Goal: Task Accomplishment & Management: Use online tool/utility

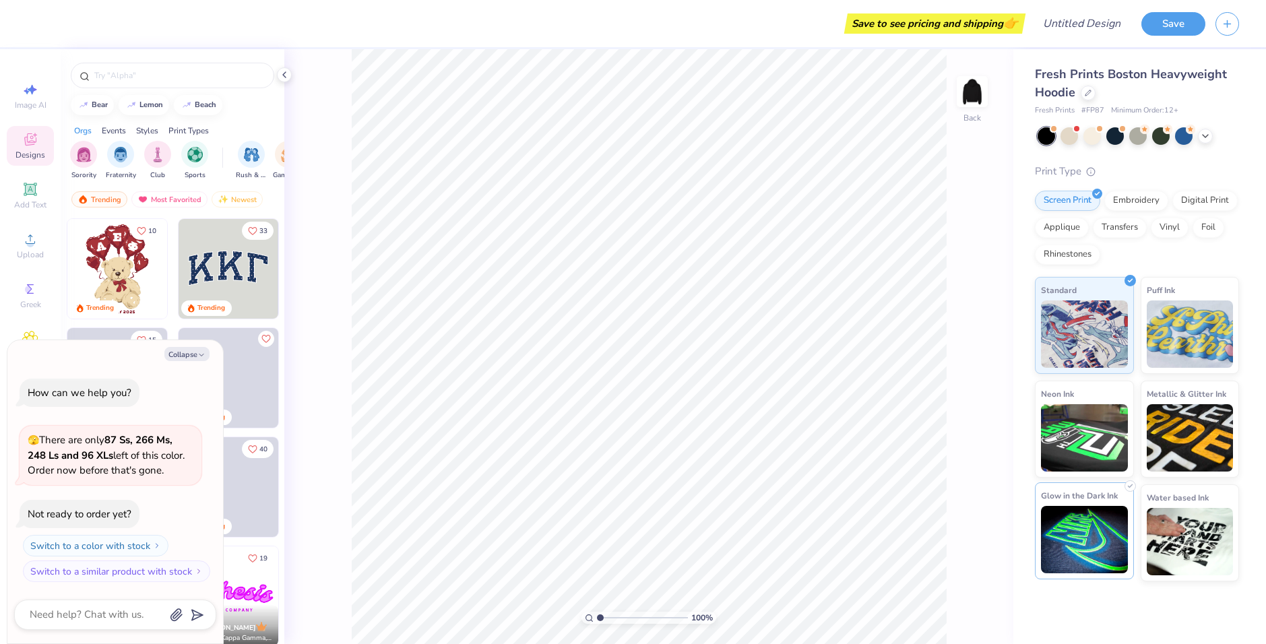
click at [1079, 536] on img at bounding box center [1084, 539] width 87 height 67
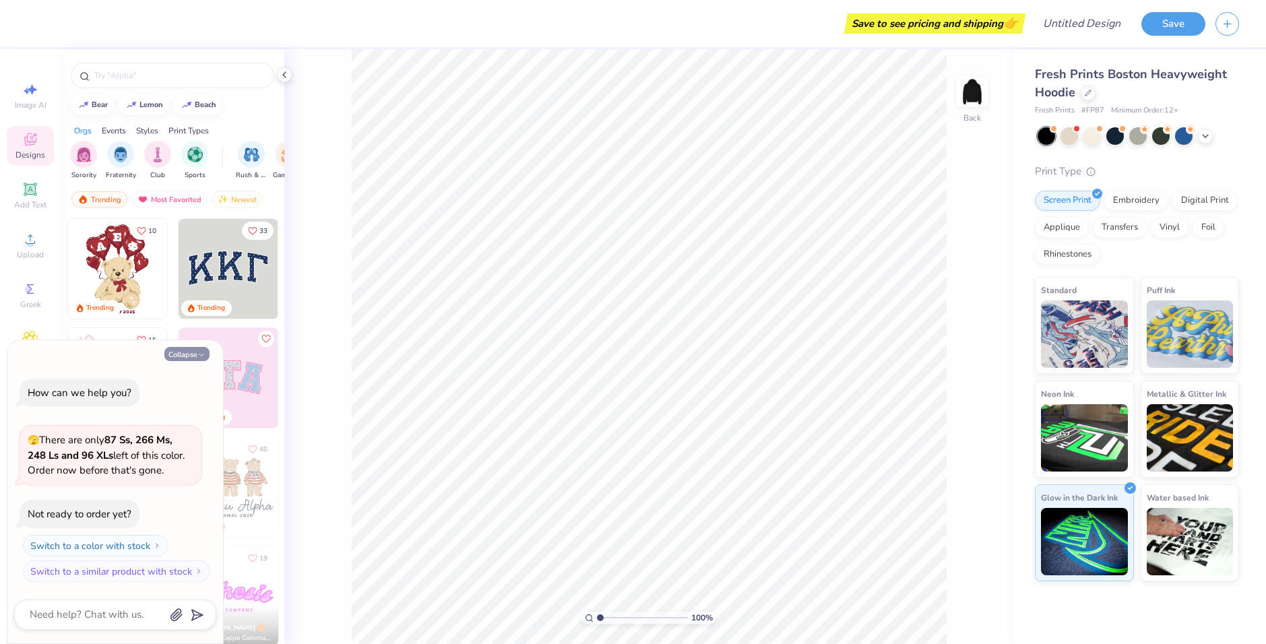
click at [183, 352] on button "Collapse" at bounding box center [186, 354] width 45 height 14
type textarea "x"
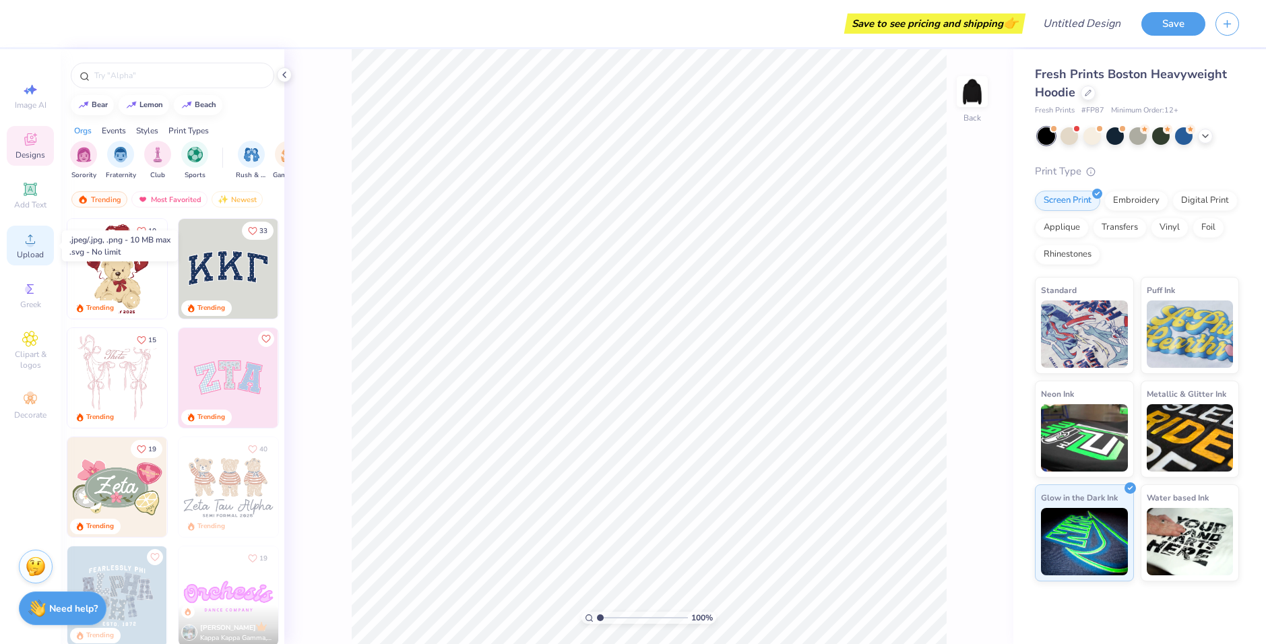
click at [34, 245] on icon at bounding box center [30, 239] width 16 height 16
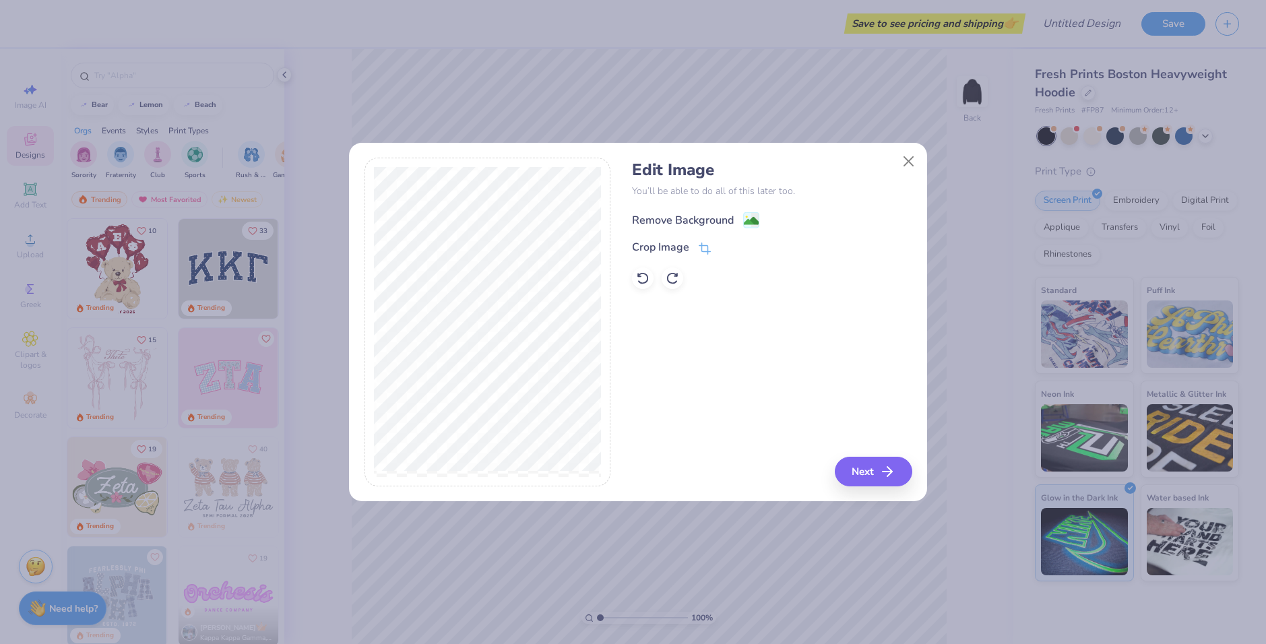
click at [720, 221] on div "Remove Background" at bounding box center [683, 220] width 102 height 16
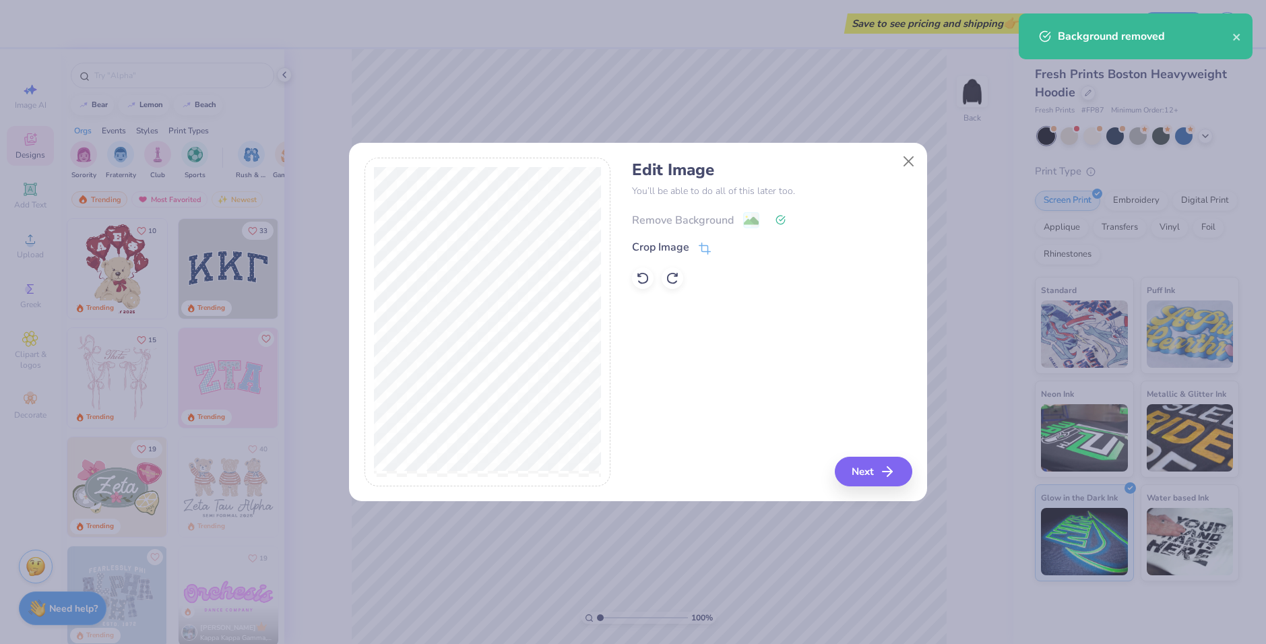
click at [720, 221] on div "Remove Background" at bounding box center [772, 218] width 280 height 17
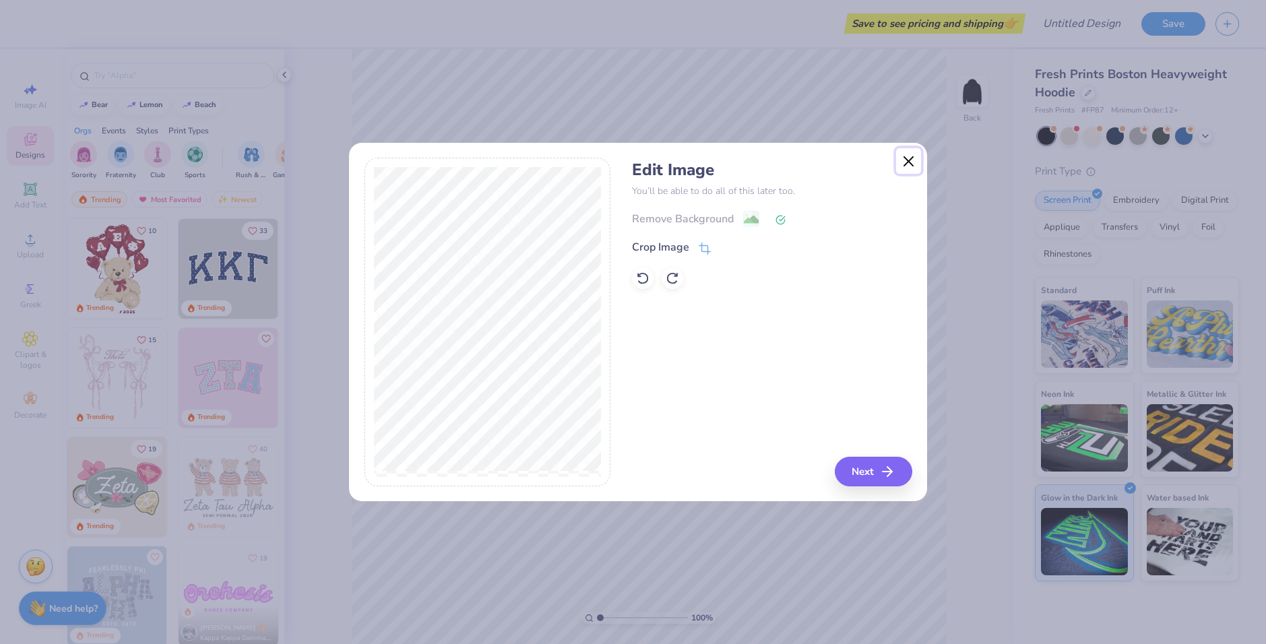
click at [909, 164] on button "Close" at bounding box center [909, 161] width 26 height 26
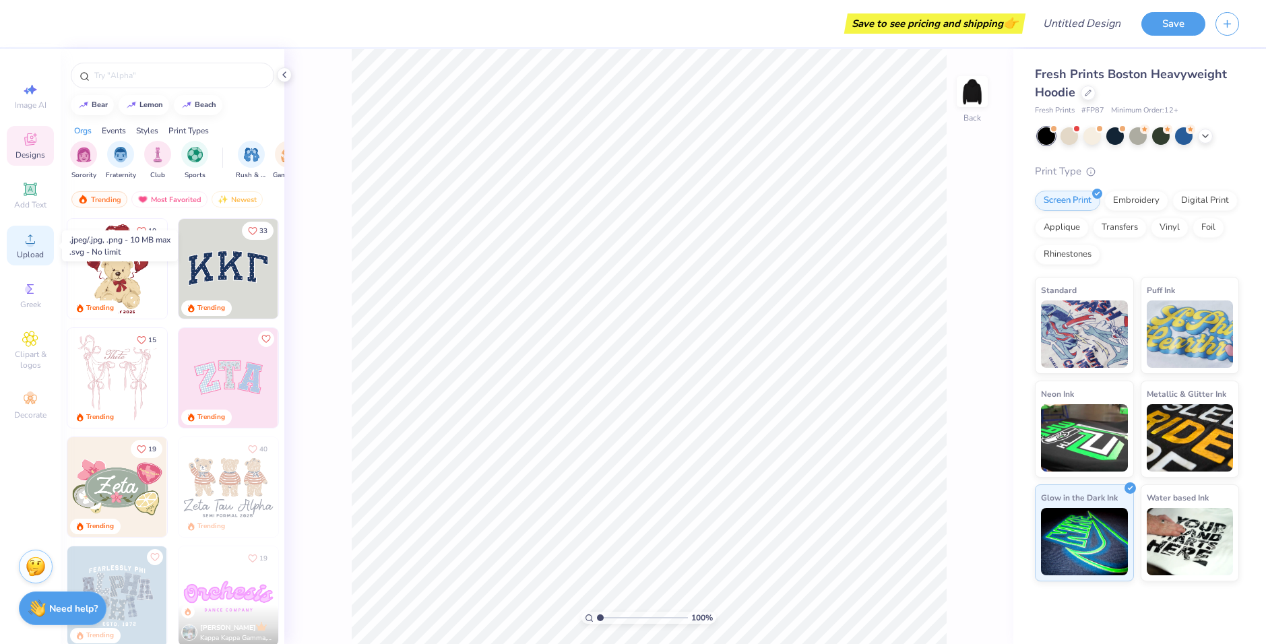
click at [32, 236] on icon at bounding box center [30, 239] width 16 height 16
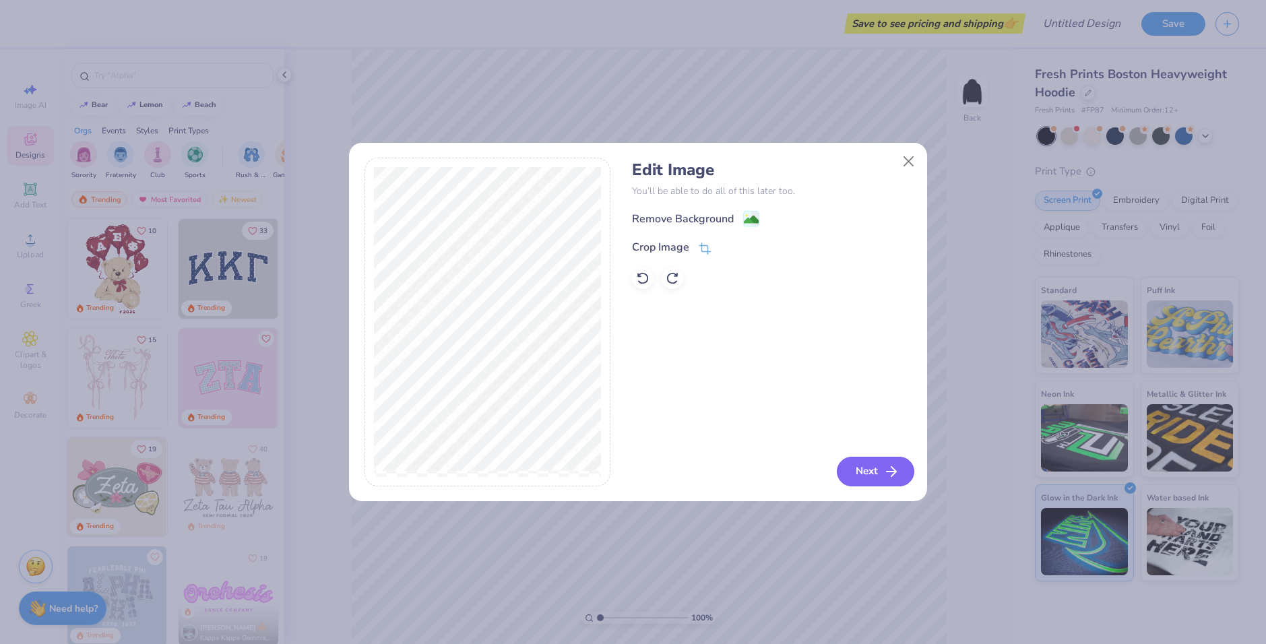
click at [875, 472] on button "Next" at bounding box center [875, 472] width 77 height 30
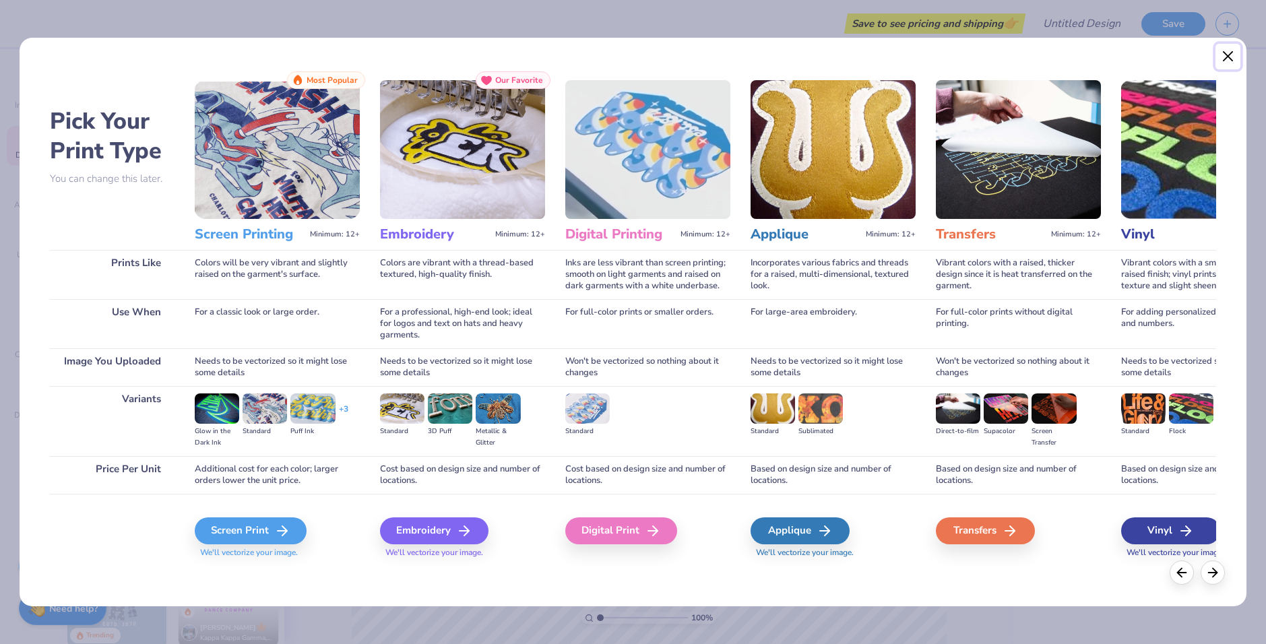
click at [1236, 55] on button "Close" at bounding box center [1229, 57] width 26 height 26
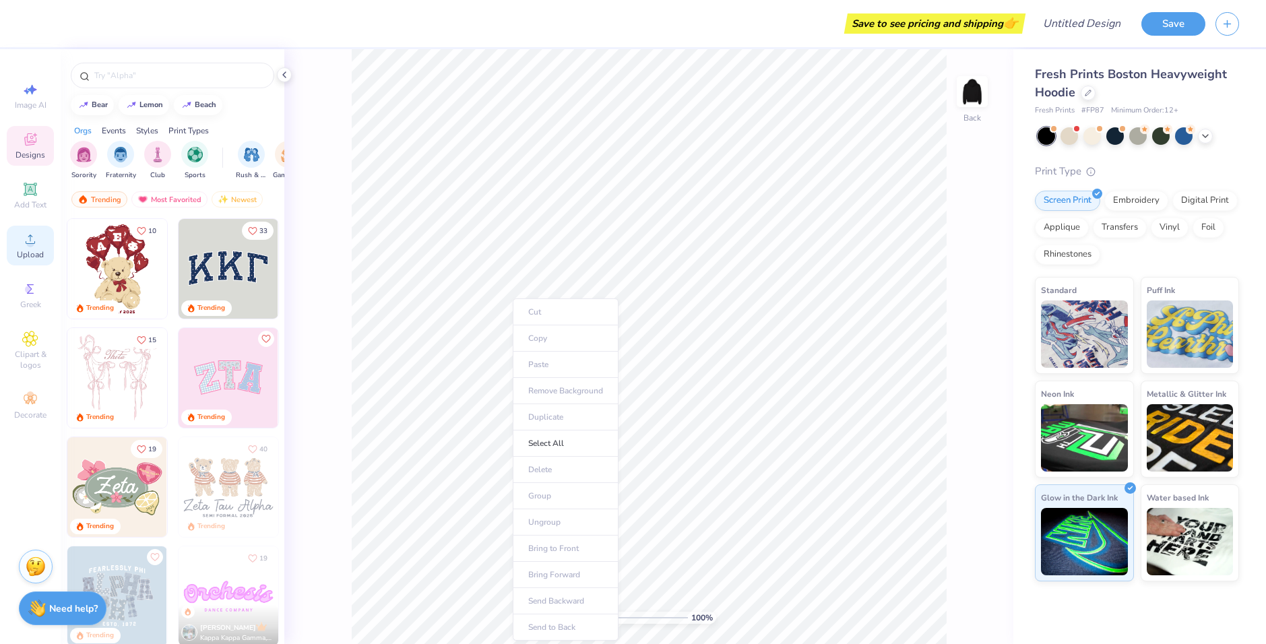
click at [30, 250] on span "Upload" at bounding box center [30, 254] width 27 height 11
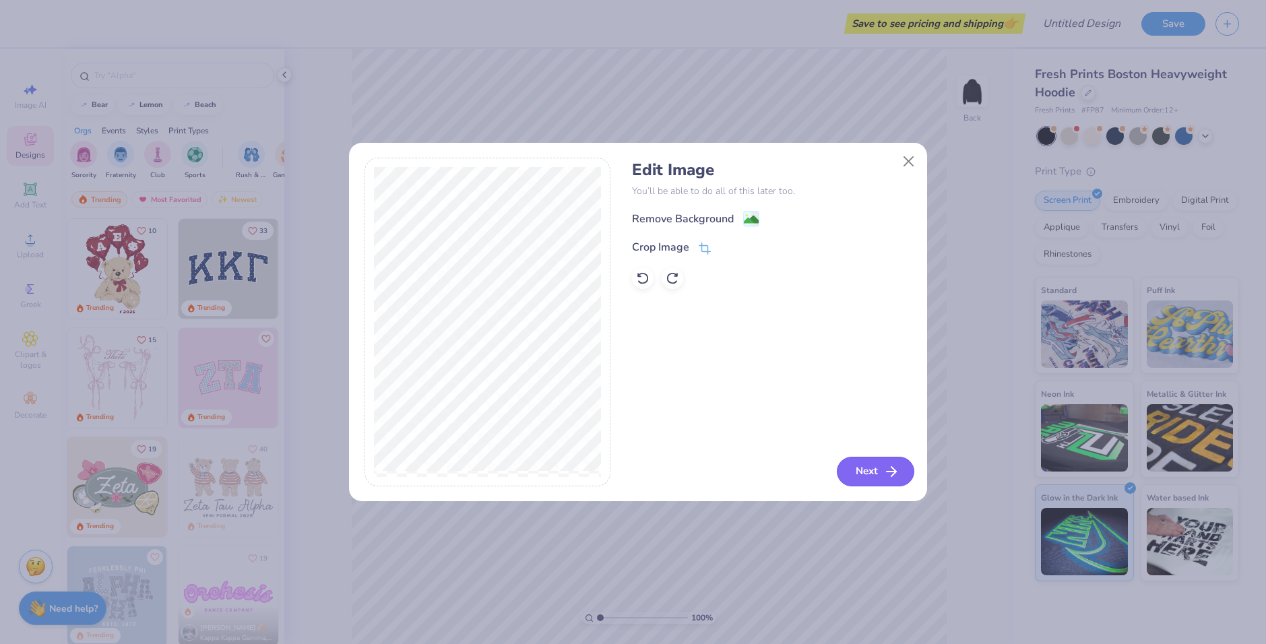
click at [874, 471] on button "Next" at bounding box center [875, 472] width 77 height 30
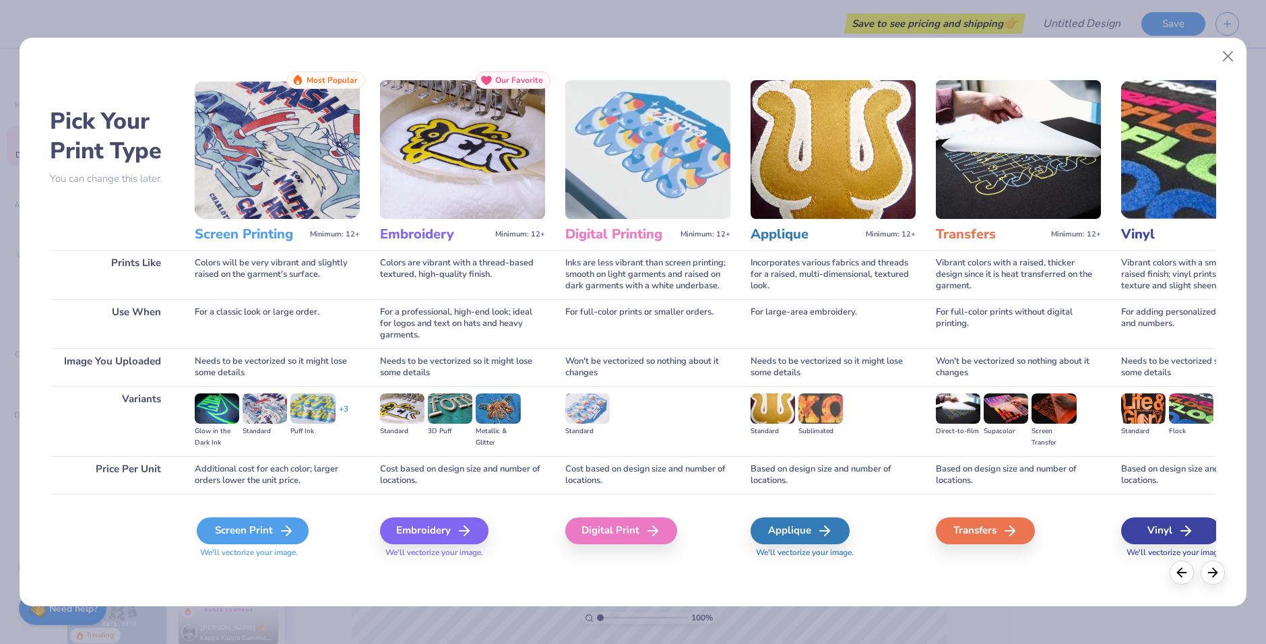
click at [272, 531] on div "Screen Print" at bounding box center [253, 531] width 112 height 27
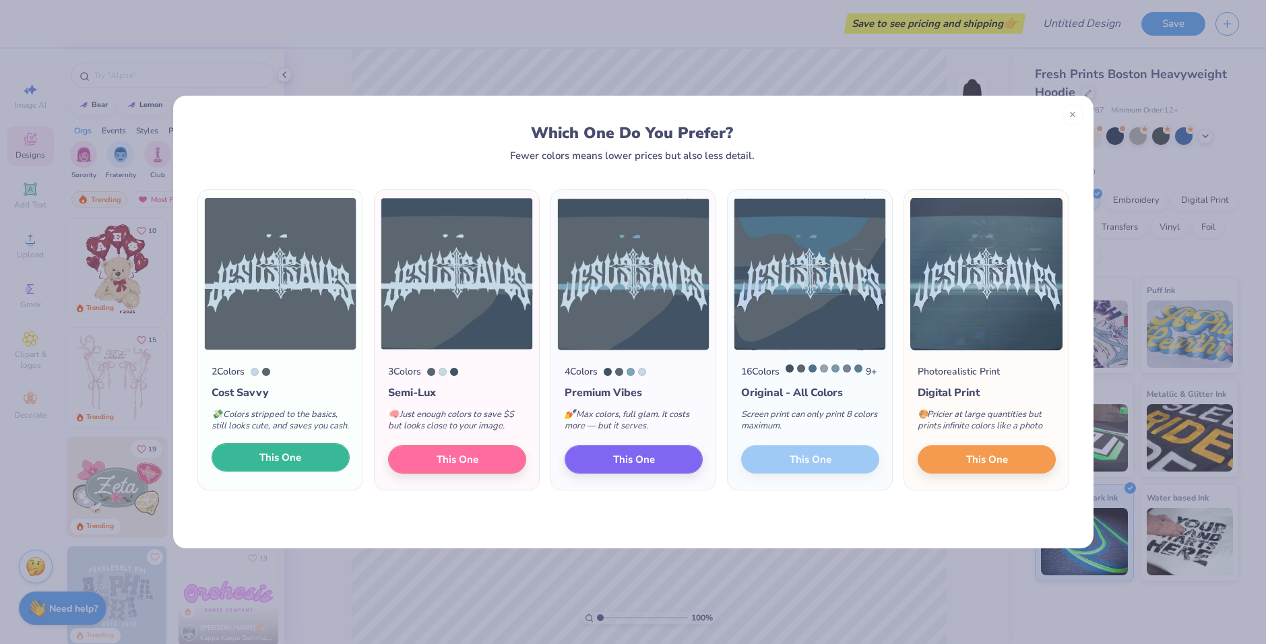
click at [275, 466] on span "This One" at bounding box center [280, 457] width 42 height 15
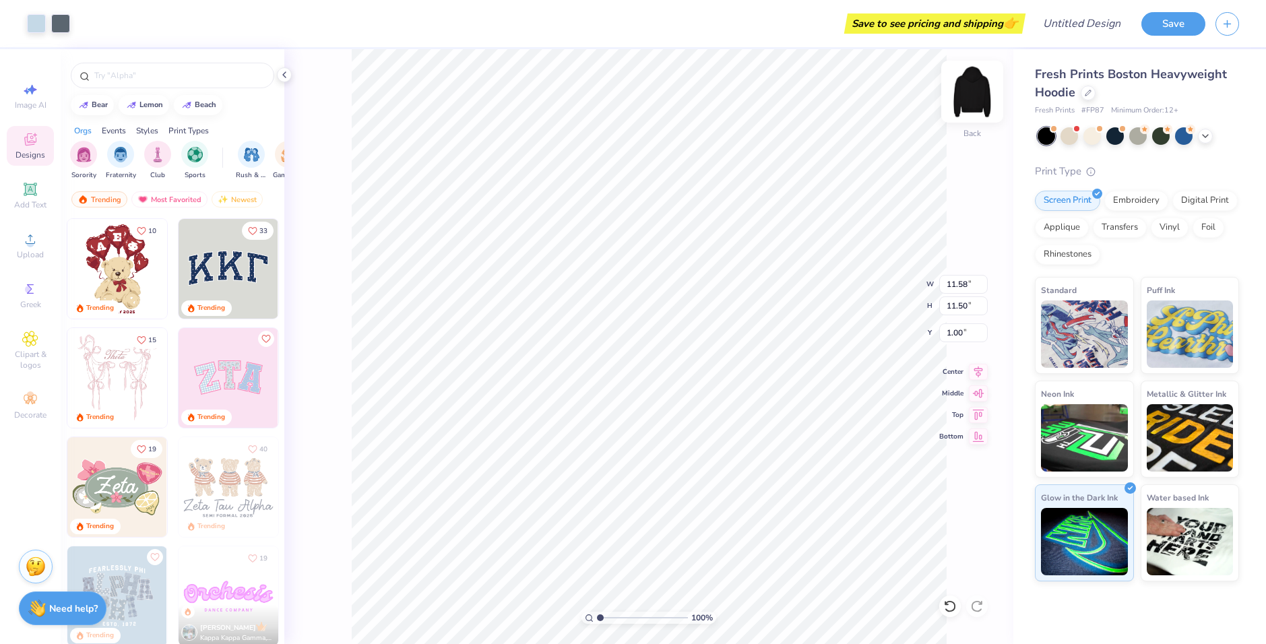
click at [969, 90] on img at bounding box center [972, 92] width 54 height 54
click at [974, 89] on img at bounding box center [972, 92] width 54 height 54
click at [645, 286] on li "Cut" at bounding box center [664, 288] width 106 height 27
click at [962, 98] on img at bounding box center [972, 92] width 54 height 54
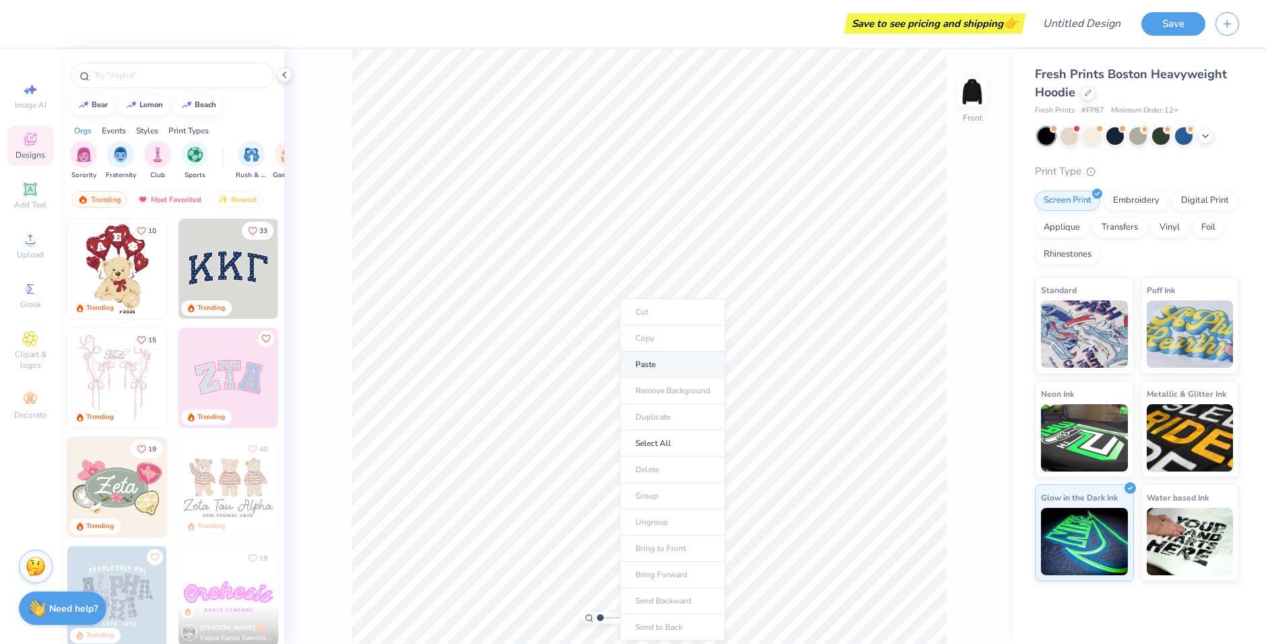
click at [654, 369] on li "Paste" at bounding box center [673, 365] width 106 height 26
type input "9.79"
type input "1.37"
type textarea "x"
type input "1.3"
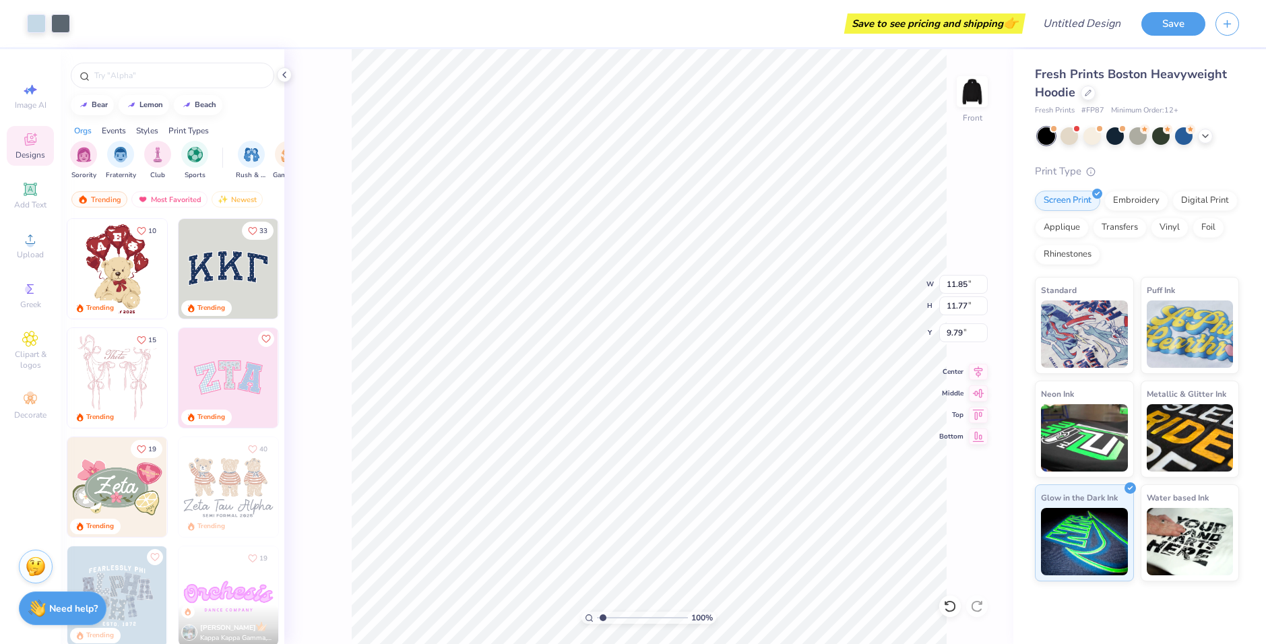
type textarea "x"
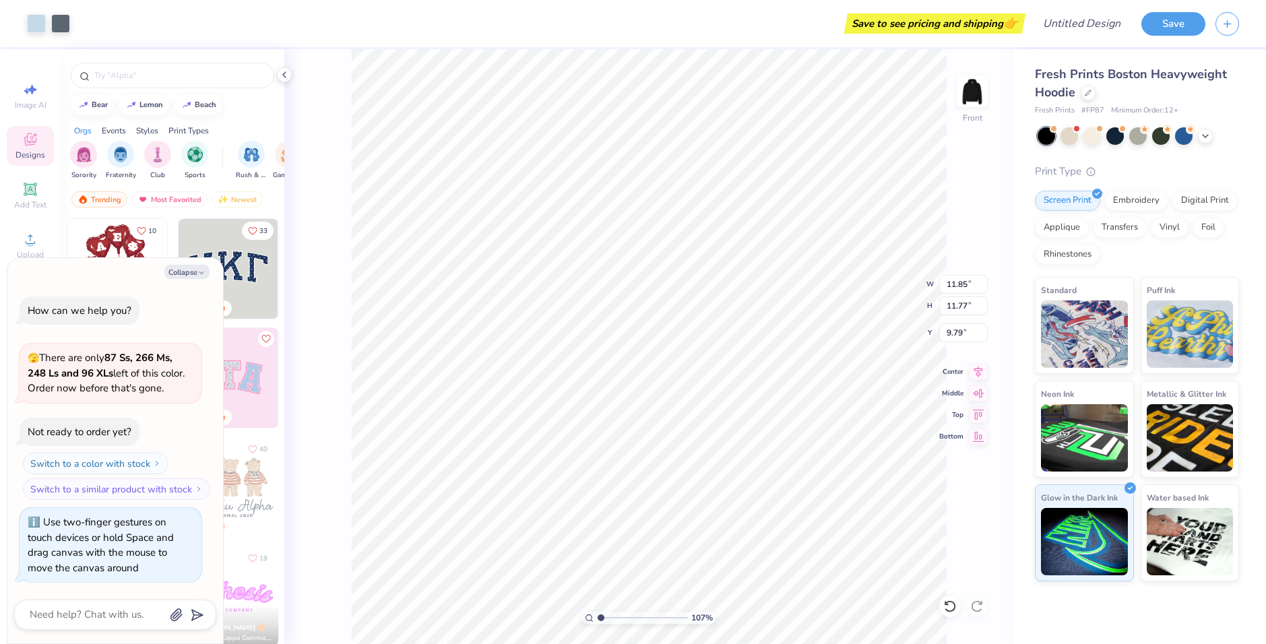
type input "1.07"
click at [601, 621] on input "range" at bounding box center [642, 618] width 91 height 12
click at [984, 280] on input "11.86" at bounding box center [963, 284] width 49 height 19
click at [984, 280] on input "11.88" at bounding box center [963, 284] width 49 height 19
type input "12.18"
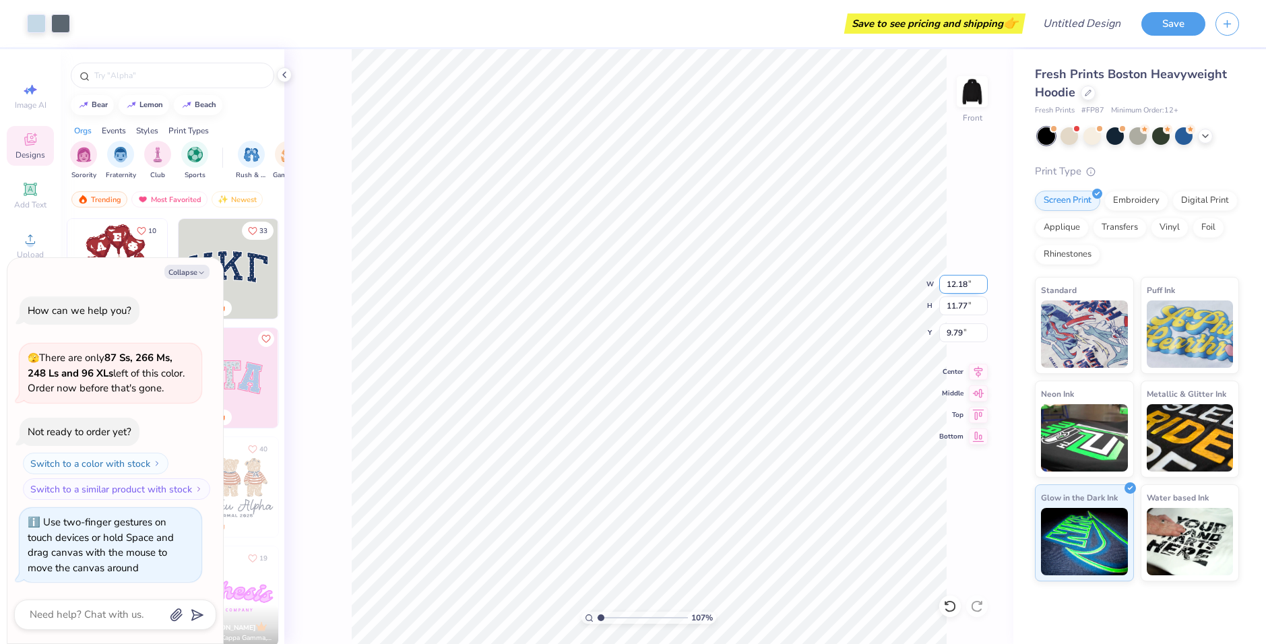
click at [984, 280] on input "12.18" at bounding box center [963, 284] width 49 height 19
type input "11.78"
click at [979, 305] on input "11.78" at bounding box center [963, 306] width 49 height 19
type textarea "x"
type input "9.63"
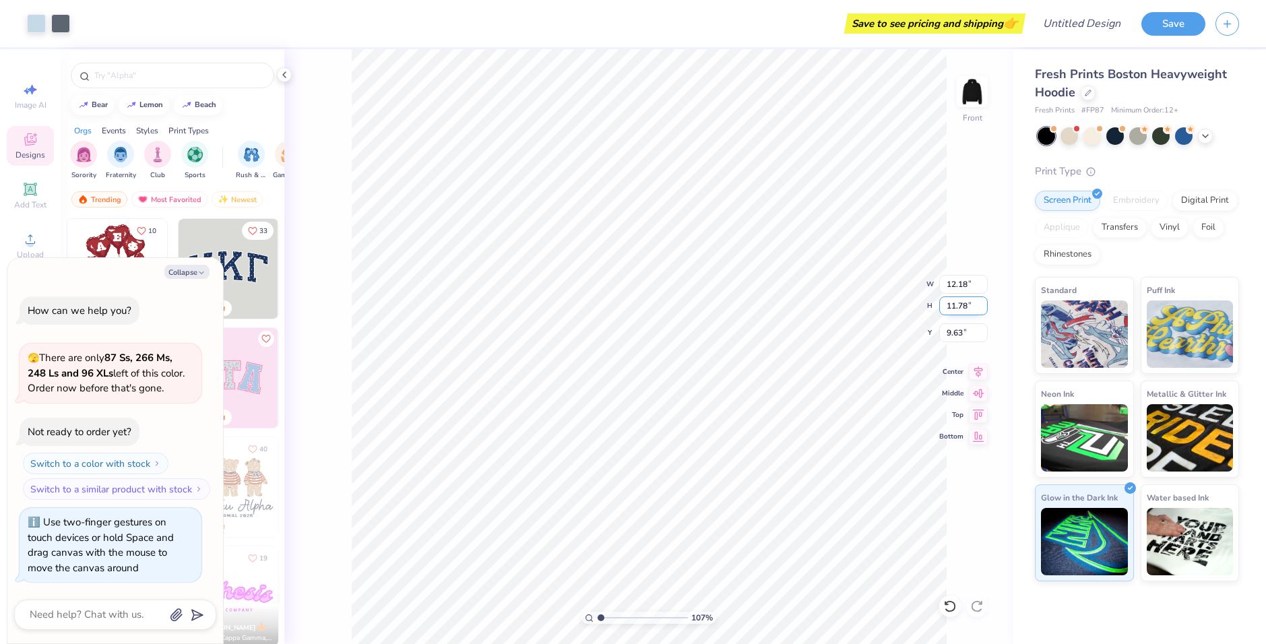
type textarea "x"
type input "11.86"
type input "9.79"
click at [951, 609] on icon at bounding box center [949, 606] width 13 height 13
type textarea "x"
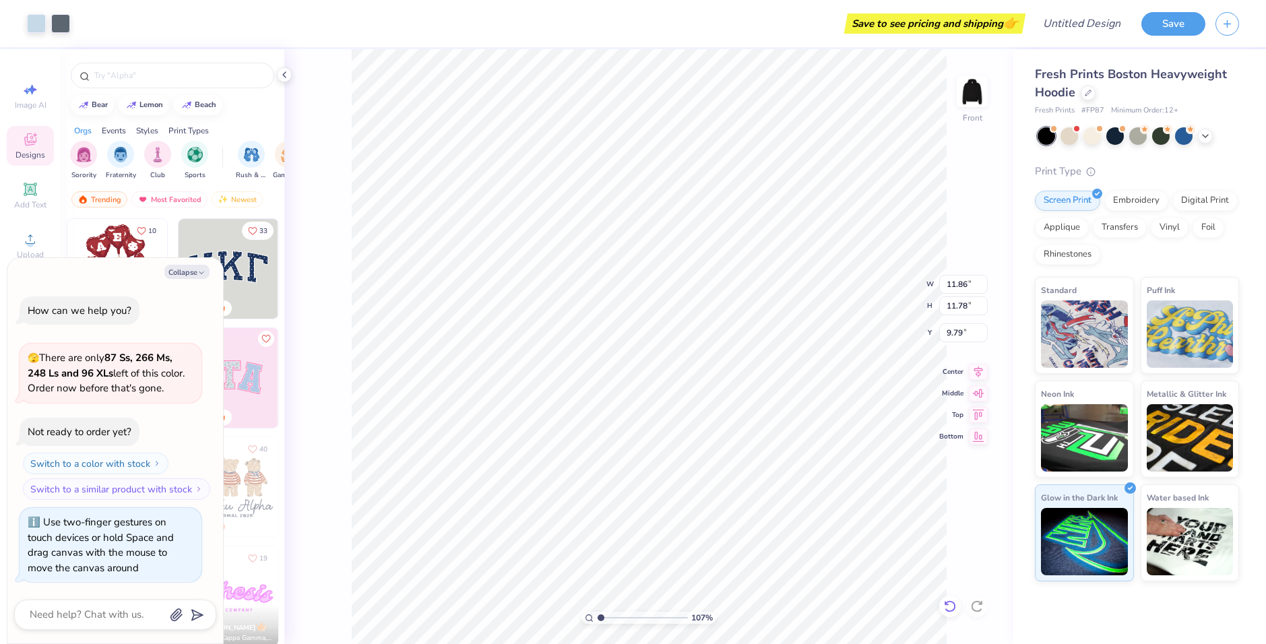
type input "12.18"
type input "12.10"
type input "9.63"
click at [951, 609] on icon at bounding box center [949, 606] width 13 height 13
type textarea "x"
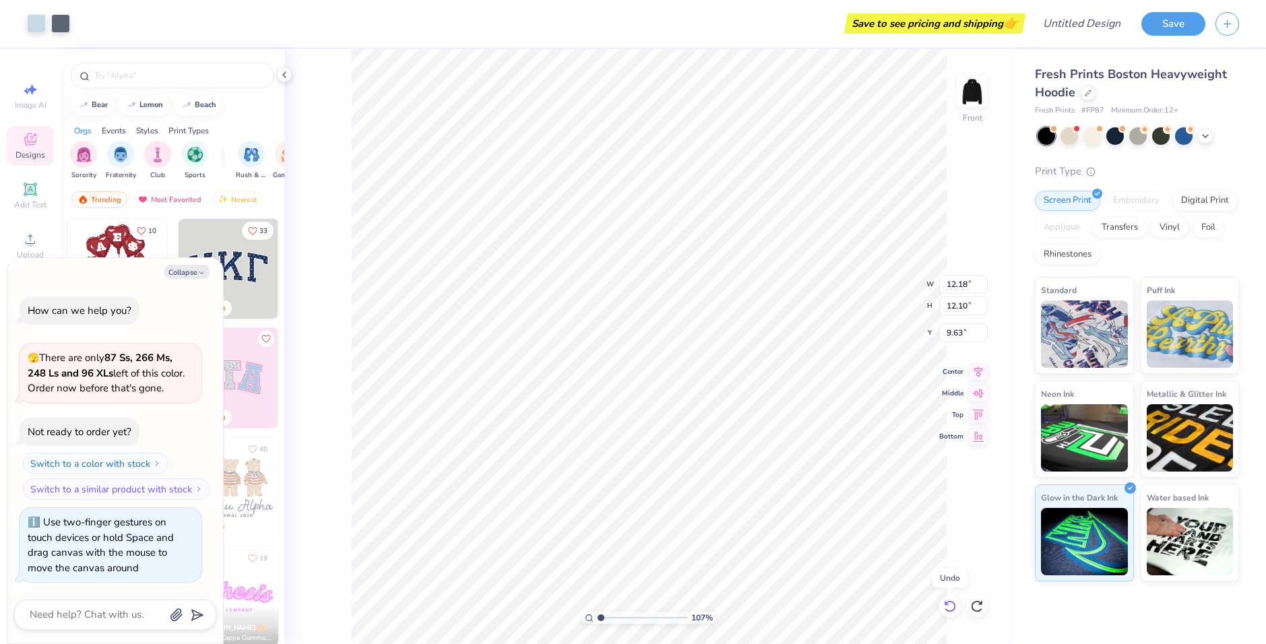
type input "11.85"
type input "11.77"
type input "9.79"
click at [951, 609] on icon at bounding box center [949, 606] width 13 height 13
type textarea "x"
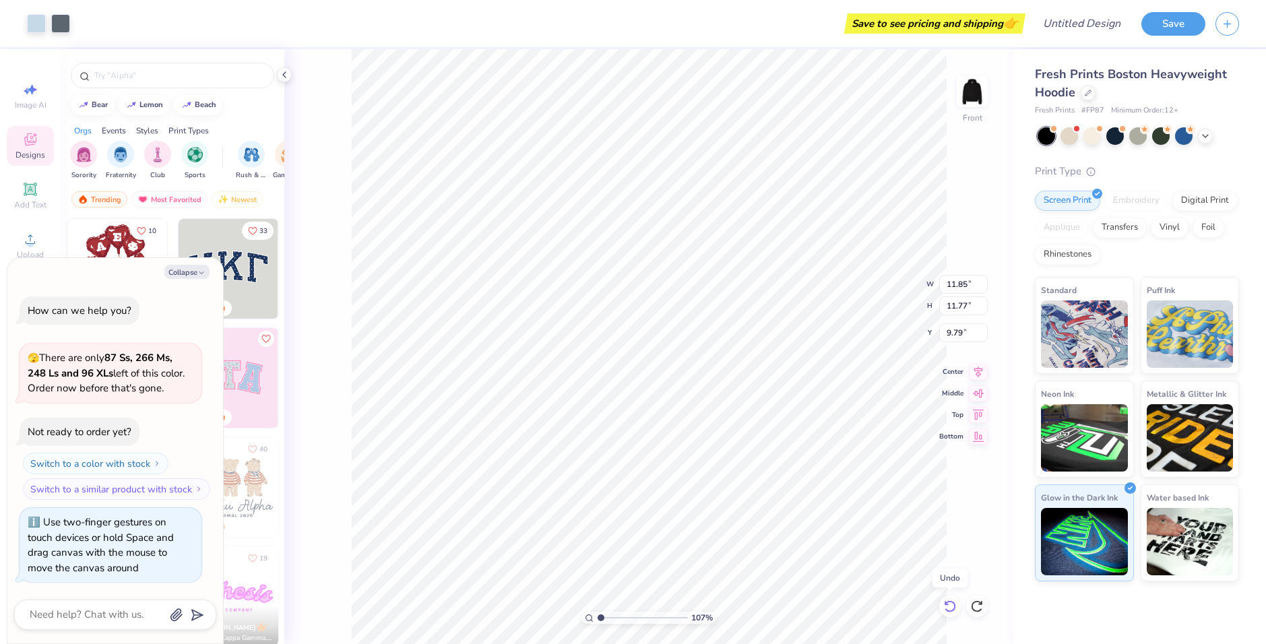
type input "9.75"
click at [951, 609] on icon at bounding box center [949, 606] width 13 height 13
type textarea "x"
type input "5.04"
click at [951, 609] on icon at bounding box center [949, 606] width 13 height 13
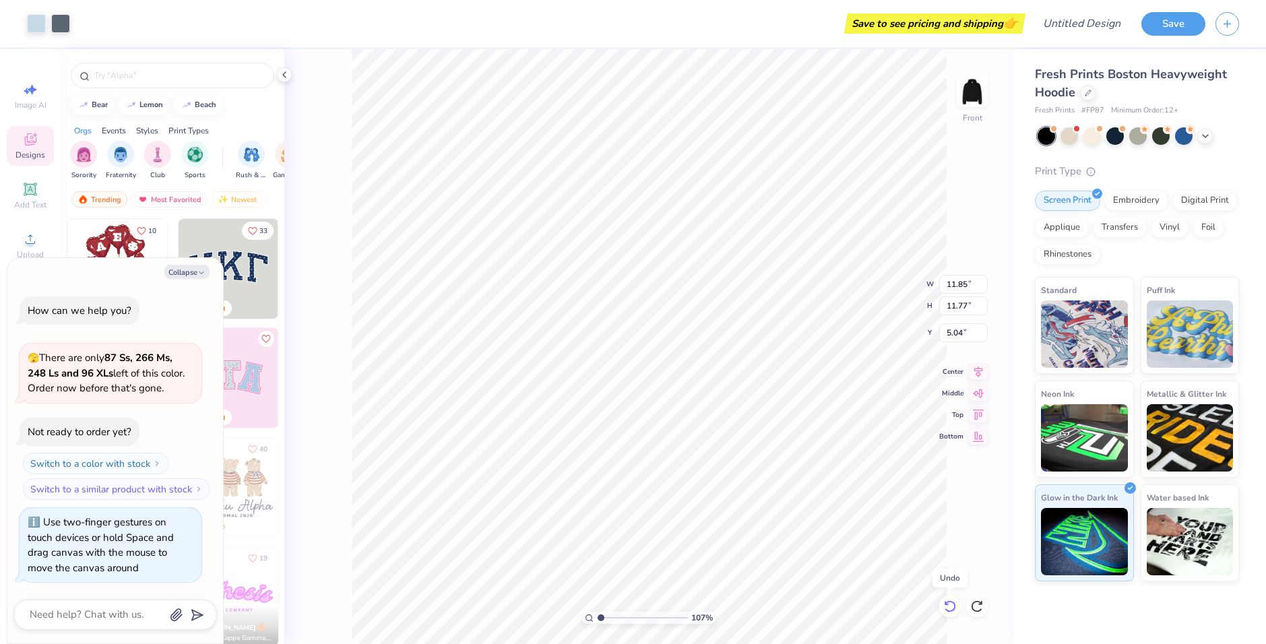
type textarea "x"
click at [951, 609] on div "107 % Front W 11.85 H 11.77 Y 5.04 Center Middle Top Bottom" at bounding box center [648, 346] width 729 height 595
